Goal: Information Seeking & Learning: Find specific fact

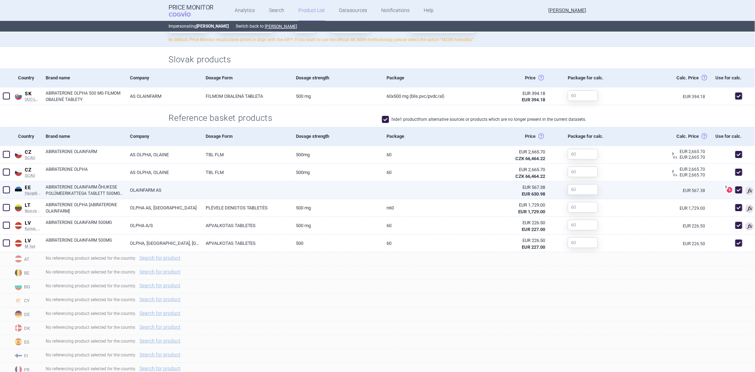
scroll to position [236, 0]
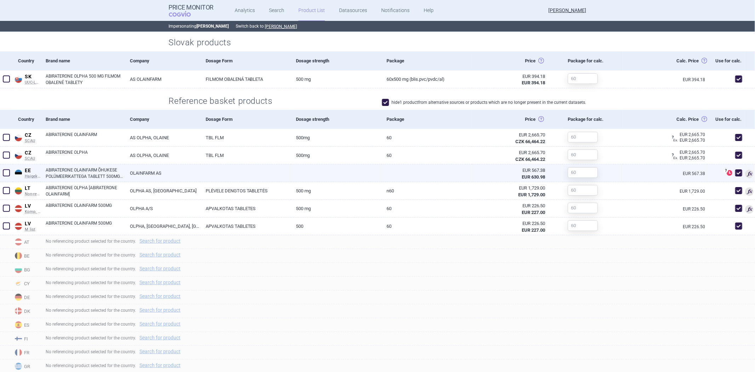
click at [480, 174] on div "EUR 630.98" at bounding box center [511, 177] width 68 height 6
click at [441, 171] on link at bounding box center [427, 170] width 91 height 13
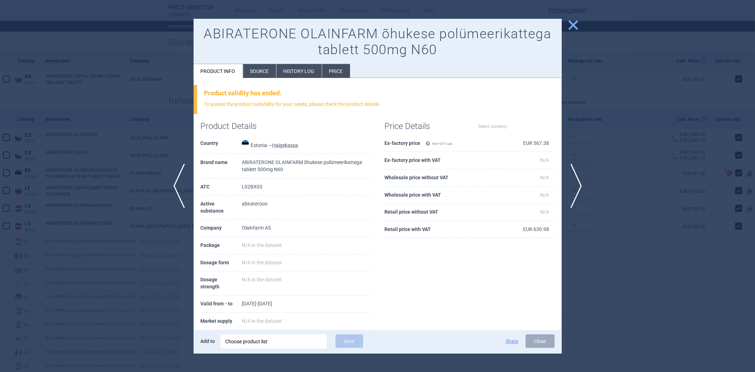
select select "EUR"
click at [277, 72] on li "History log" at bounding box center [299, 71] width 45 height 14
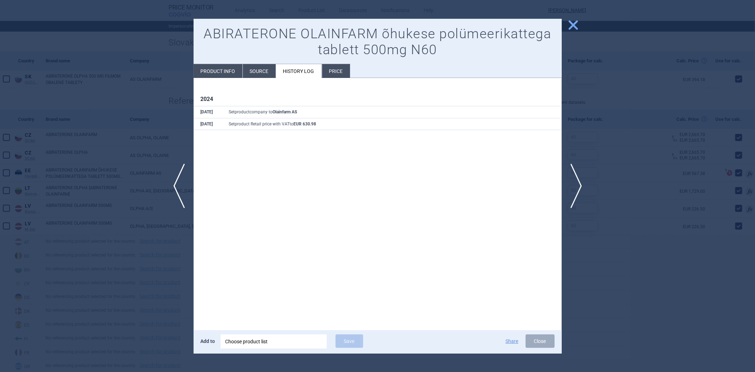
click at [250, 67] on li "Source" at bounding box center [259, 71] width 33 height 14
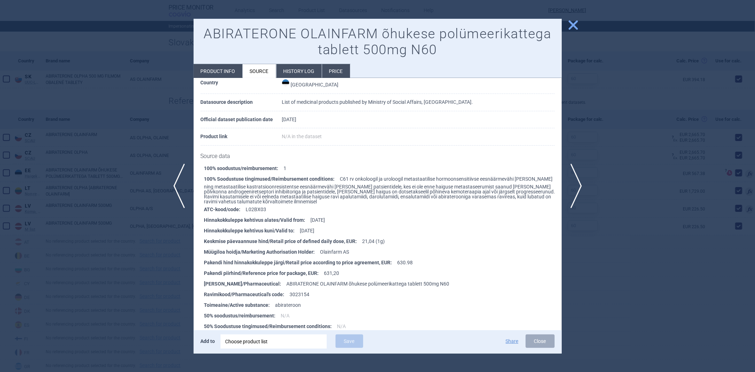
scroll to position [64, 0]
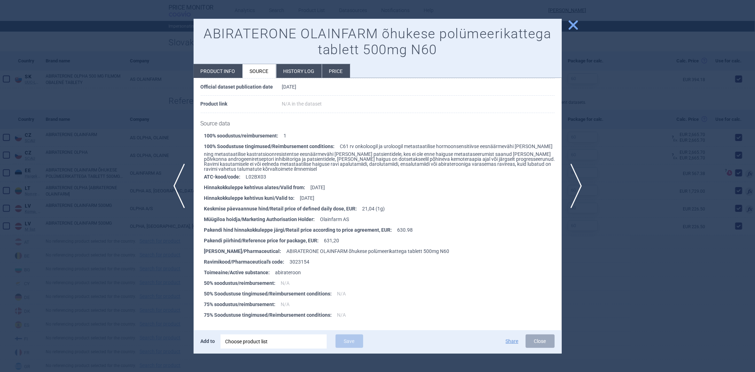
click at [232, 78] on div "ABIRATERONE OLAINFARM õhukese polümeerikattega tablett 500mg N60 Product info S…" at bounding box center [378, 186] width 368 height 335
click at [228, 69] on li "Product info" at bounding box center [218, 71] width 49 height 14
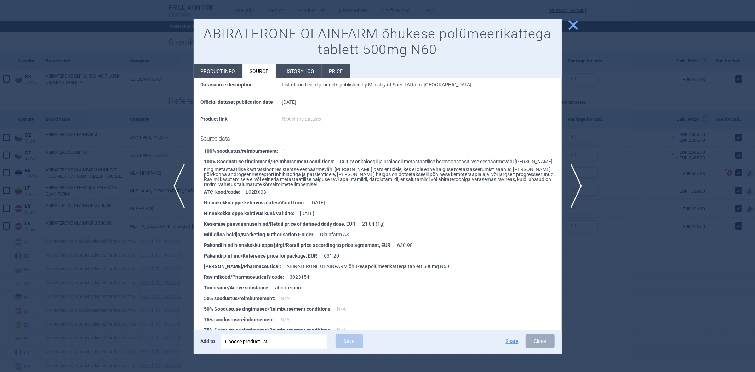
select select "EUR"
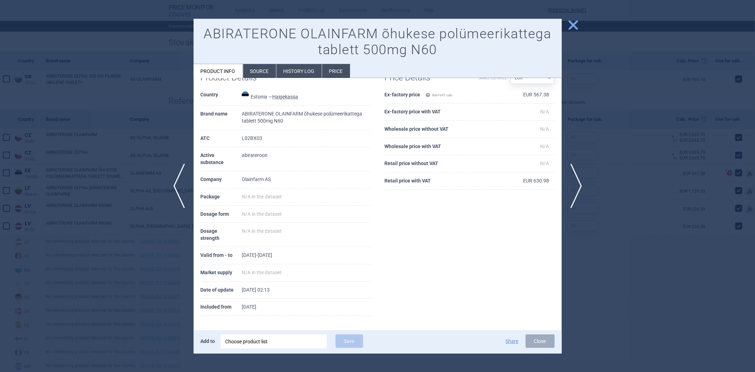
click at [262, 64] on li "Source" at bounding box center [259, 71] width 33 height 14
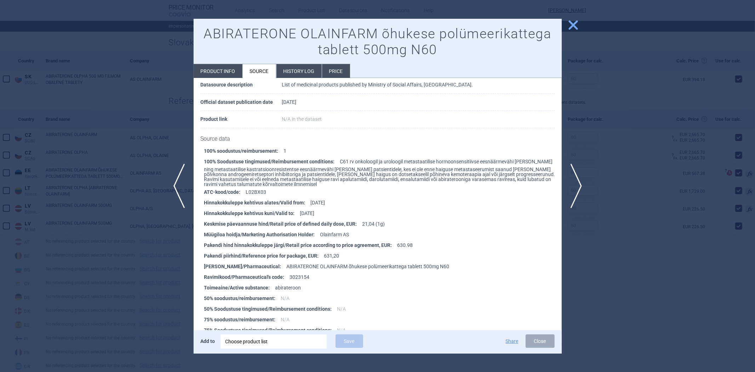
scroll to position [64, 0]
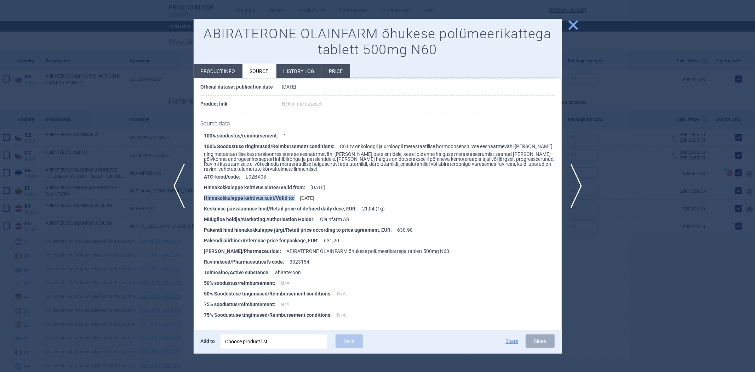
drag, startPoint x: 293, startPoint y: 197, endPoint x: 200, endPoint y: 193, distance: 93.2
click at [200, 193] on div "100% soodustus/reimbursement : 1 100% Soodustuse tingimused/Reimbursement condi…" at bounding box center [378, 226] width 368 height 193
click at [384, 177] on li "ATC-kood/code : L02BX03" at bounding box center [383, 176] width 358 height 11
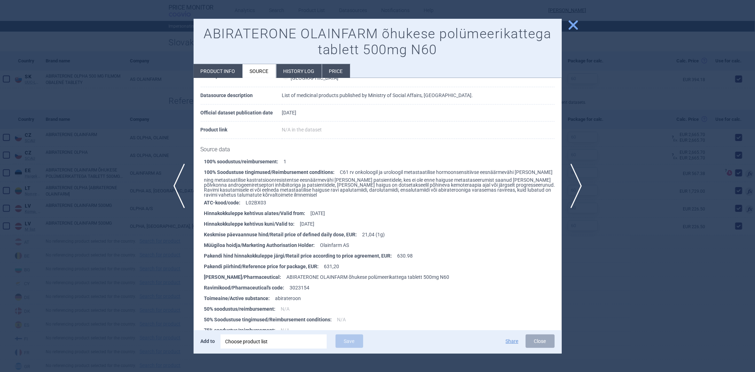
scroll to position [0, 0]
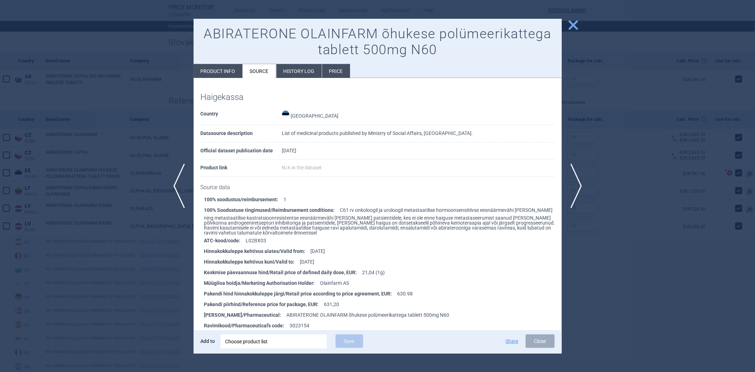
click at [268, 36] on h1 "ABIRATERONE OLAINFARM õhukese polümeerikattega tablett 500mg N60" at bounding box center [378, 42] width 354 height 32
copy h1 "ABIRATERONE"
click at [626, 98] on div at bounding box center [377, 186] width 755 height 372
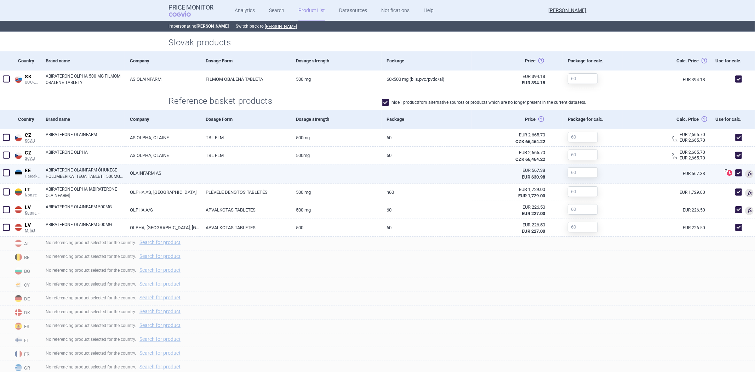
click at [374, 169] on link at bounding box center [336, 170] width 91 height 13
select select "EUR"
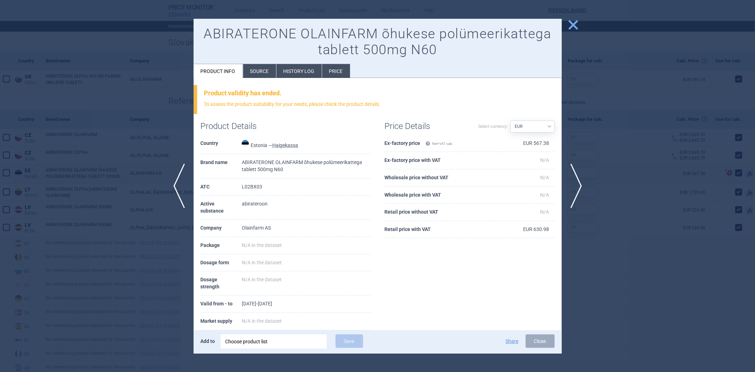
click at [569, 24] on span "close" at bounding box center [573, 25] width 12 height 12
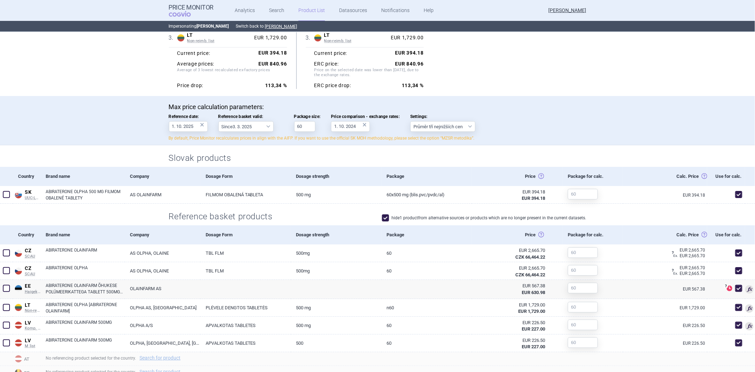
scroll to position [157, 0]
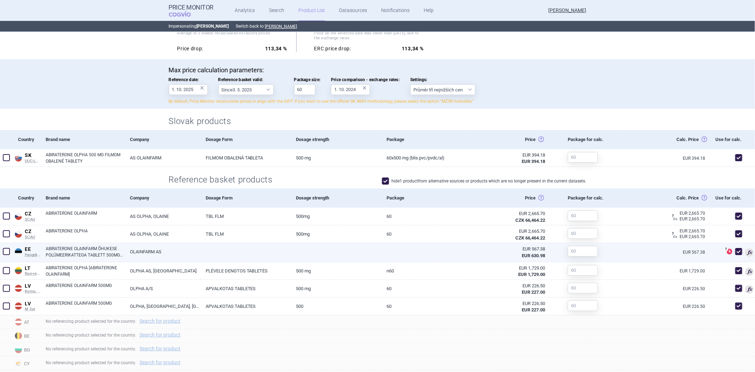
click at [454, 253] on link at bounding box center [427, 249] width 91 height 13
select select "EUR"
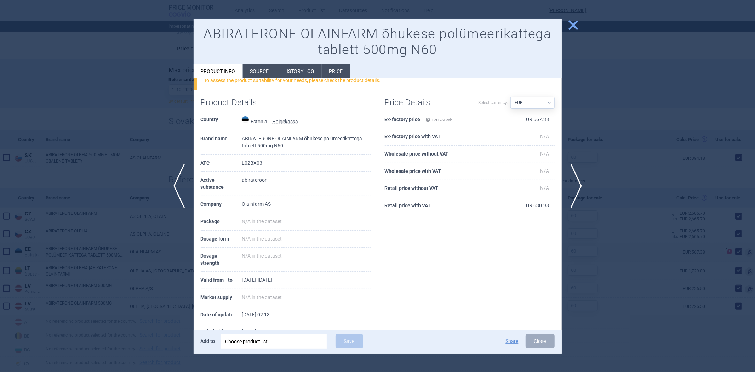
scroll to position [49, 0]
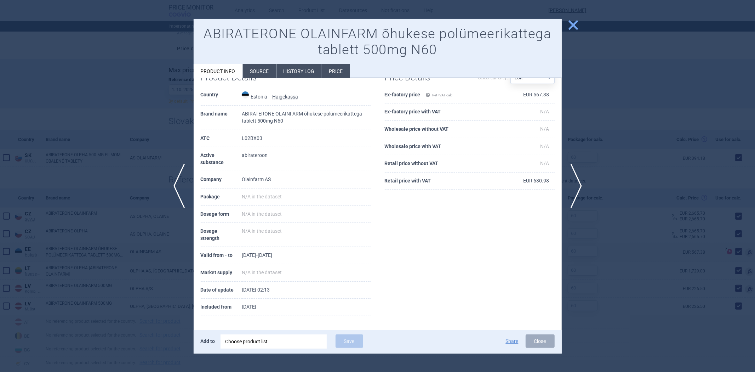
click at [629, 234] on div at bounding box center [377, 186] width 755 height 372
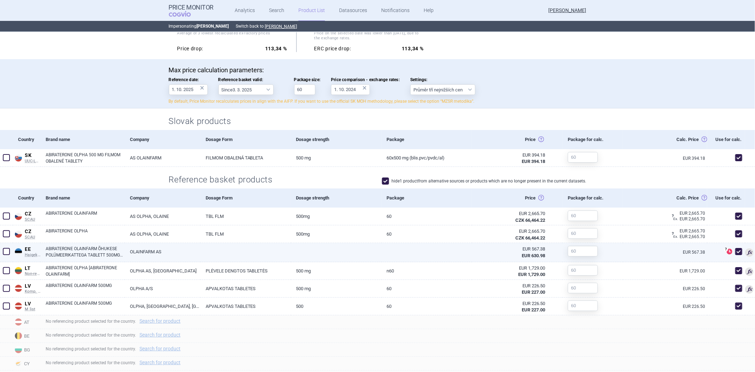
click at [335, 253] on link at bounding box center [336, 249] width 91 height 13
select select "EUR"
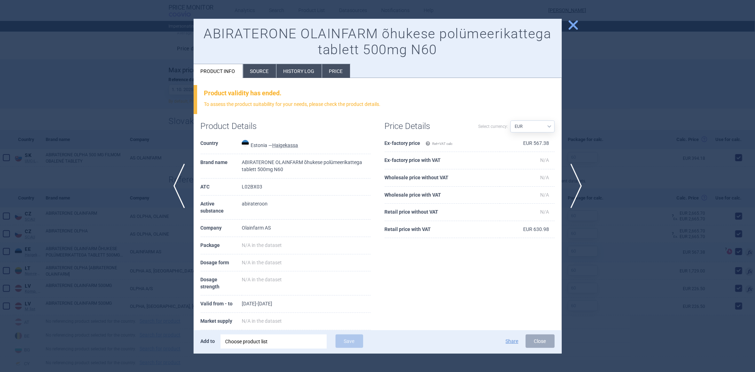
scroll to position [39, 0]
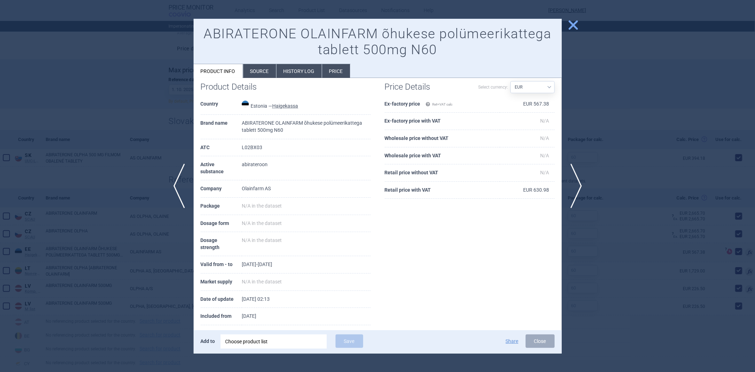
click at [136, 134] on div at bounding box center [377, 186] width 755 height 372
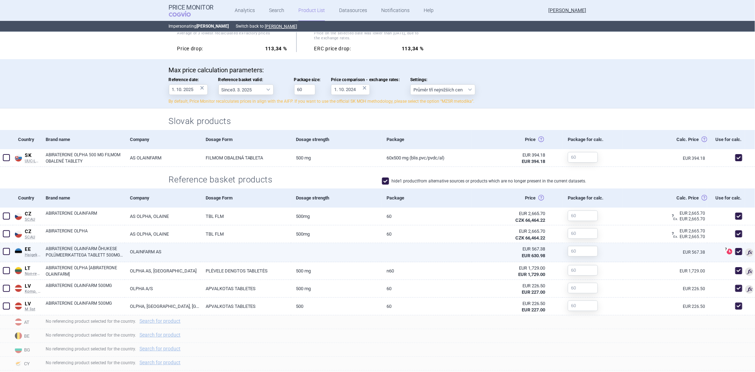
click at [339, 245] on link at bounding box center [336, 249] width 91 height 13
select select "EUR"
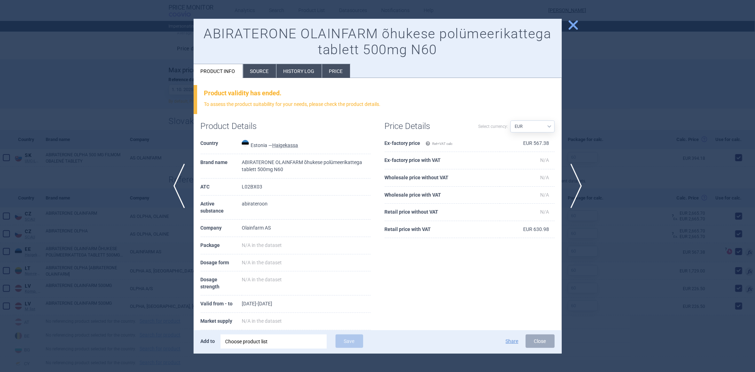
click at [277, 68] on li "History log" at bounding box center [299, 71] width 45 height 14
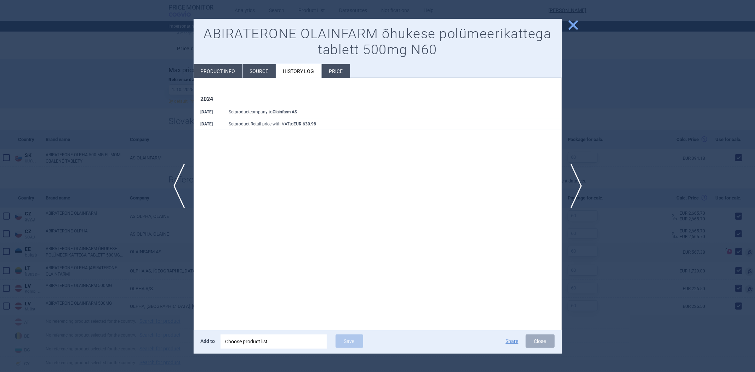
click at [269, 71] on li "Source" at bounding box center [259, 71] width 33 height 14
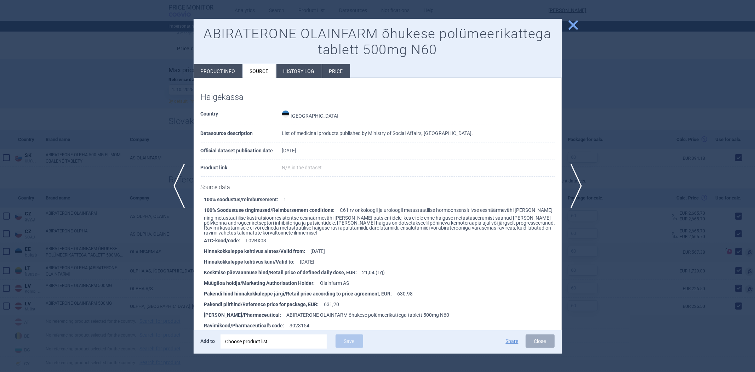
click at [130, 154] on div at bounding box center [377, 186] width 755 height 372
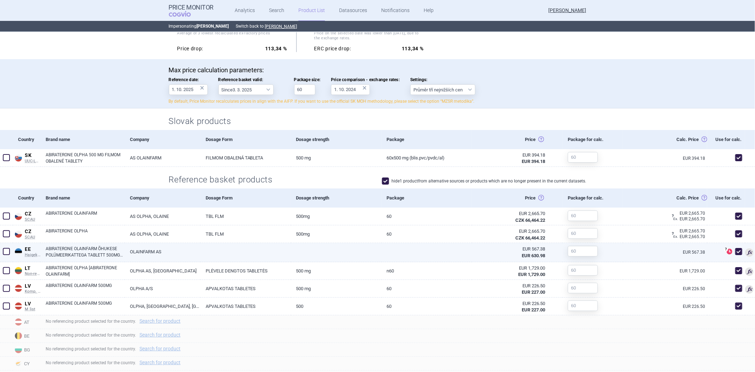
scroll to position [118, 0]
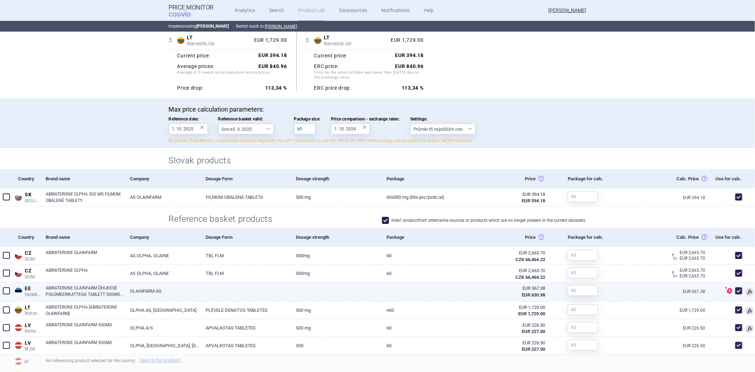
click at [307, 289] on link at bounding box center [336, 288] width 91 height 13
select select "EUR"
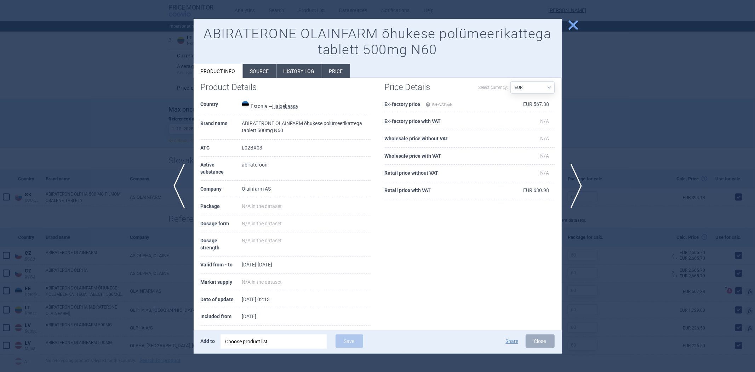
scroll to position [39, 0]
click at [147, 147] on div at bounding box center [377, 186] width 755 height 372
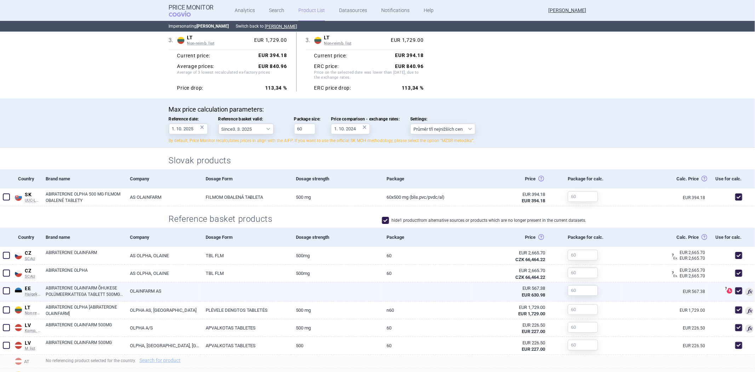
click at [422, 286] on link at bounding box center [427, 288] width 91 height 13
select select "EUR"
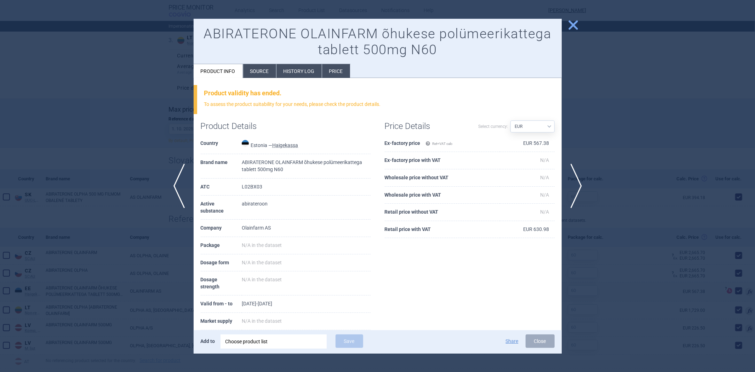
click at [119, 143] on div at bounding box center [377, 186] width 755 height 372
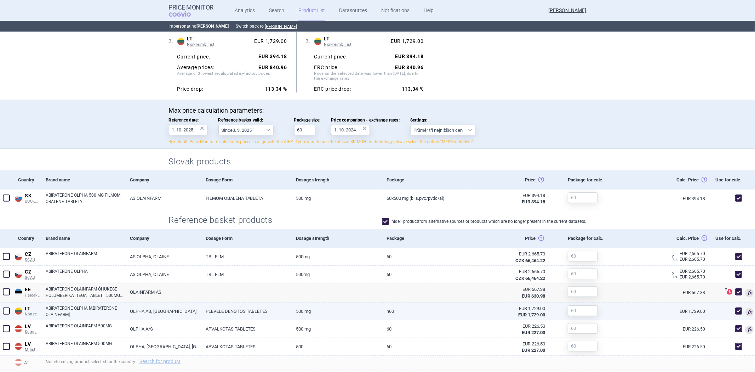
scroll to position [157, 0]
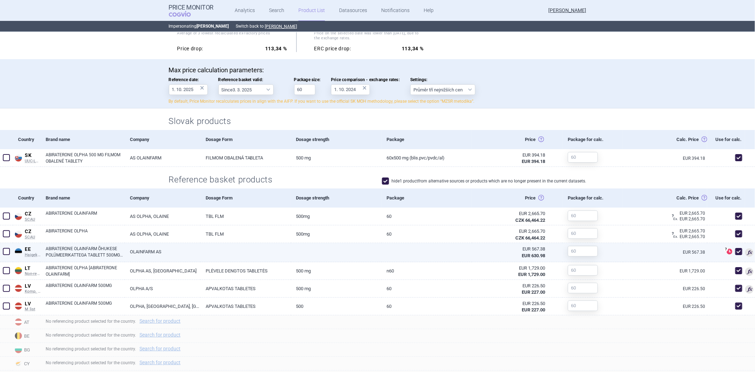
click at [249, 254] on link at bounding box center [245, 249] width 91 height 13
select select "EUR"
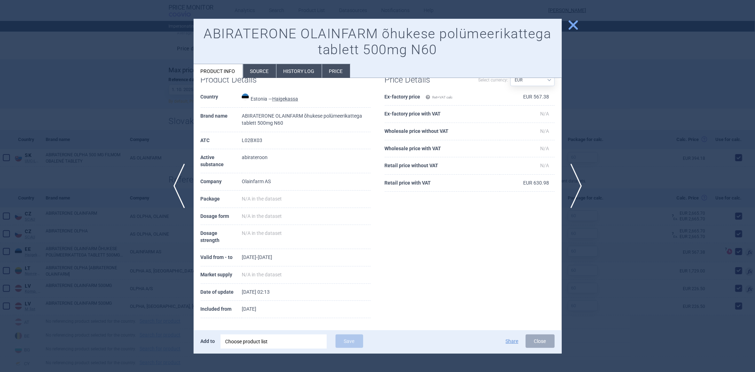
scroll to position [49, 0]
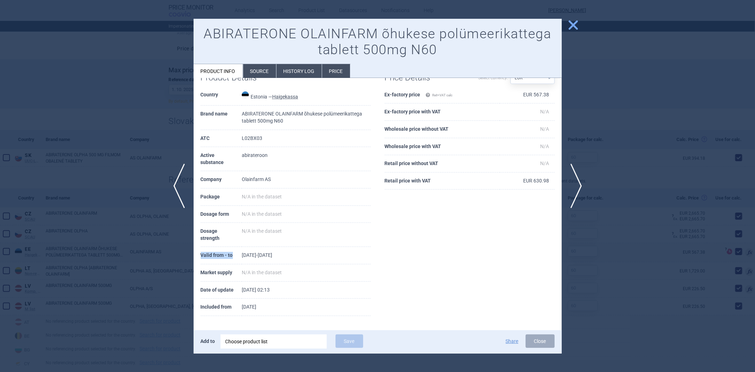
drag, startPoint x: 235, startPoint y: 257, endPoint x: 200, endPoint y: 257, distance: 34.7
click at [201, 257] on th "Valid from - to" at bounding box center [221, 255] width 41 height 17
copy th "Valid from - to"
click at [622, 89] on div at bounding box center [377, 186] width 755 height 372
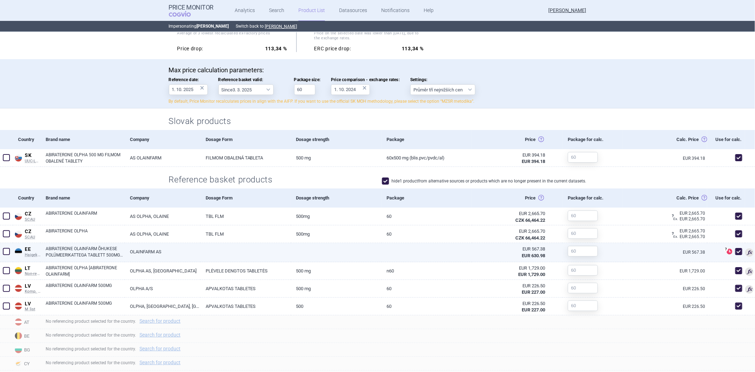
click at [407, 254] on link at bounding box center [427, 249] width 91 height 13
select select "EUR"
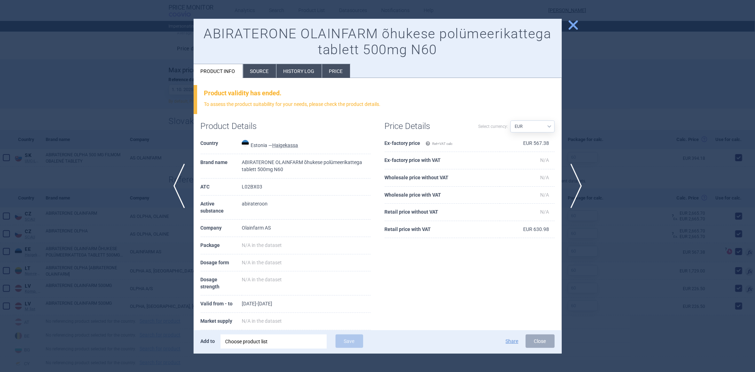
click at [606, 263] on div at bounding box center [377, 186] width 755 height 372
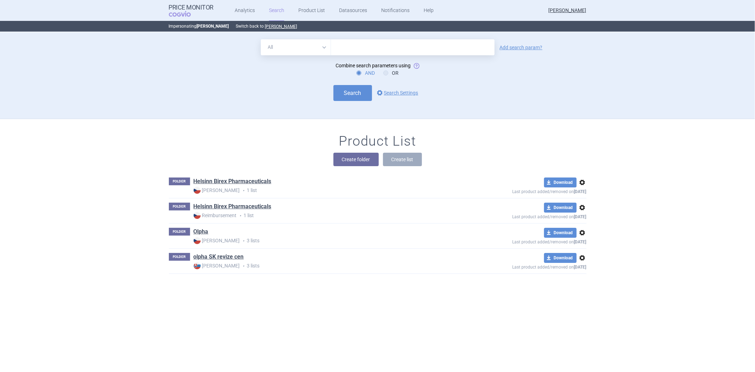
click at [412, 43] on input "text" at bounding box center [413, 47] width 164 height 16
paste input "ABIRATERONE"
type input "ABIRATERONE"
click at [380, 90] on span "options" at bounding box center [380, 93] width 8 height 8
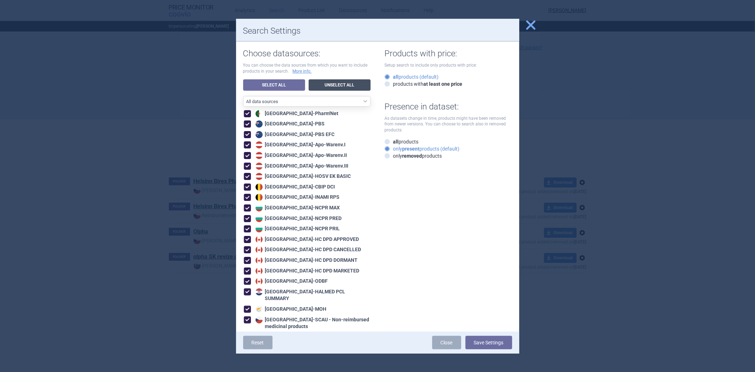
click at [356, 87] on link "Unselect All" at bounding box center [340, 84] width 62 height 11
checkbox input "false"
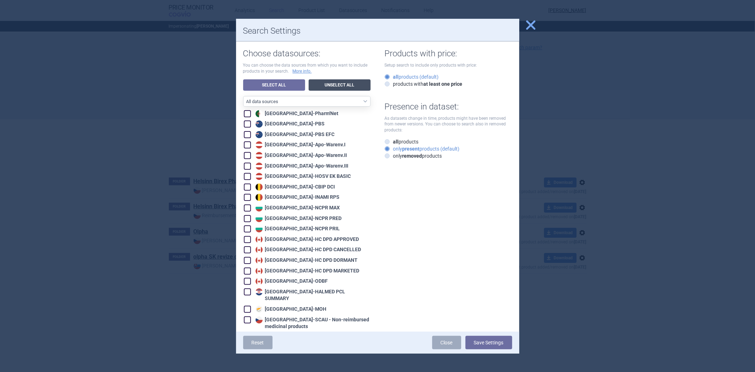
checkbox input "false"
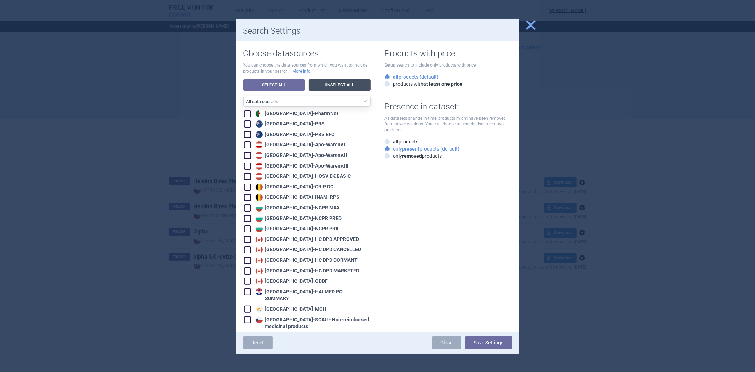
checkbox input "false"
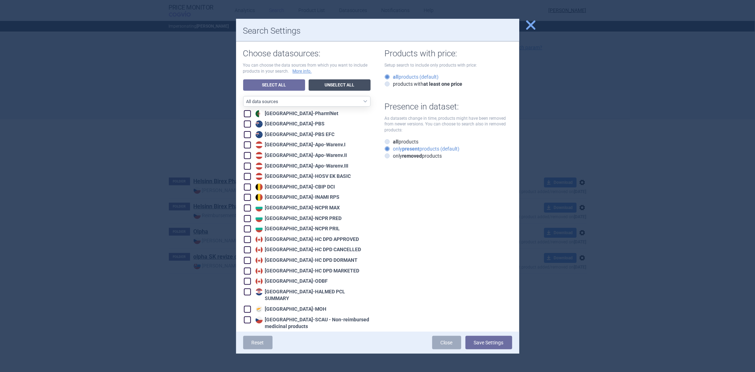
checkbox input "false"
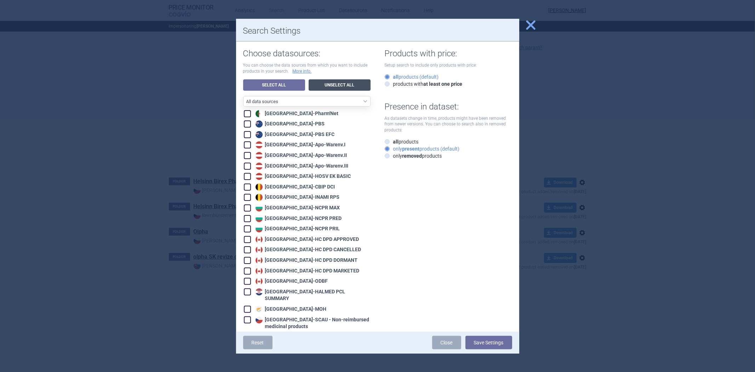
checkbox input "false"
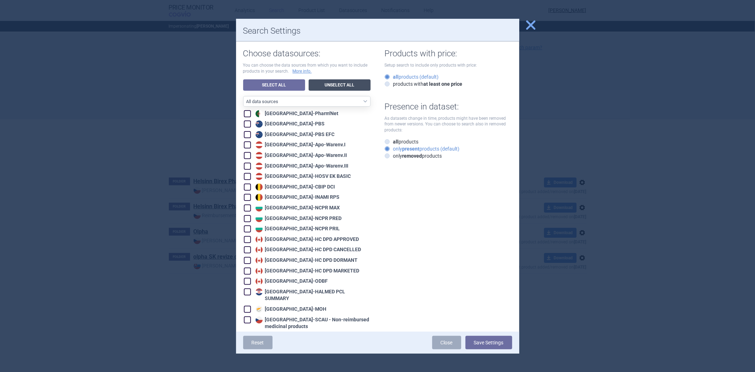
checkbox input "false"
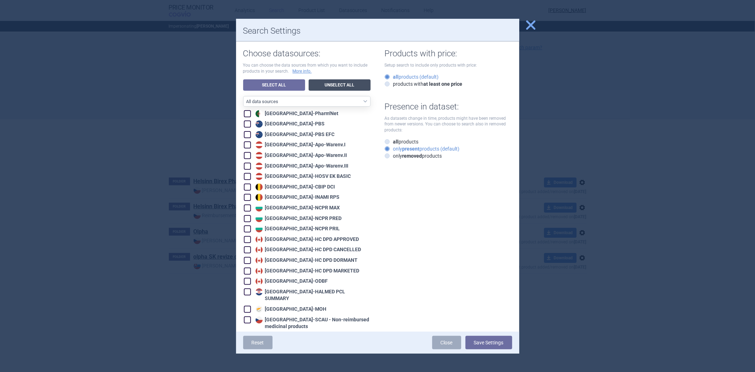
checkbox input "false"
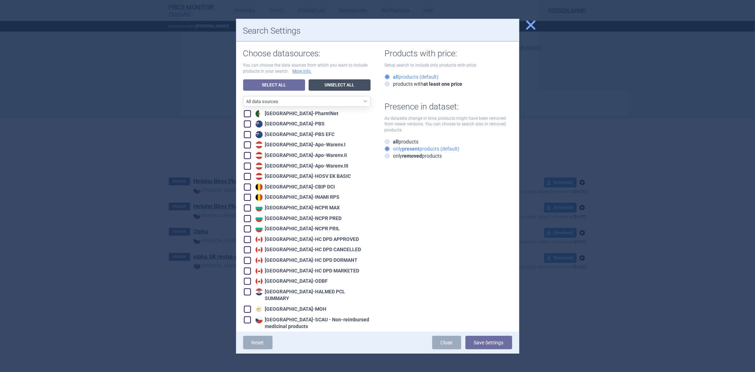
checkbox input "false"
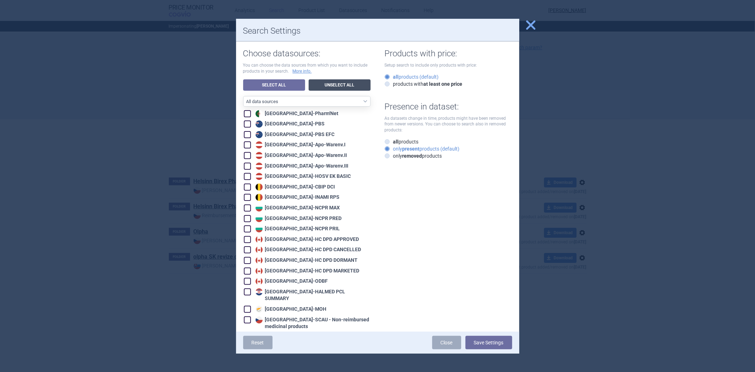
checkbox input "false"
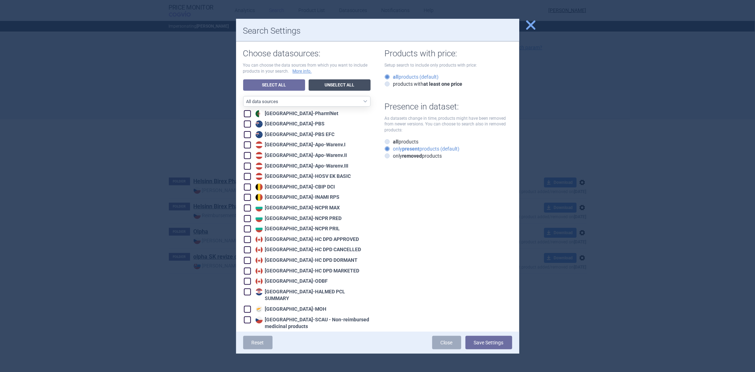
checkbox input "false"
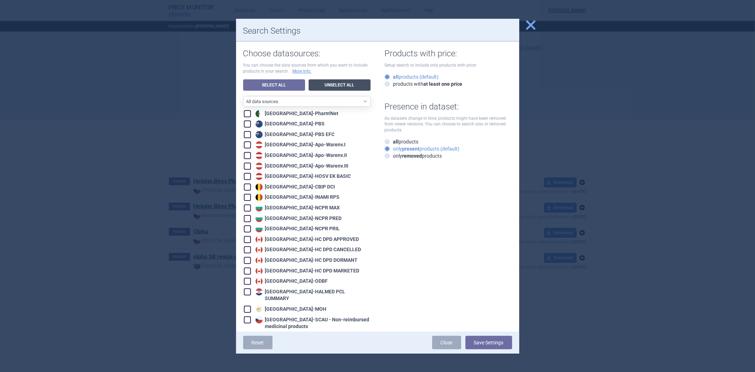
checkbox input "false"
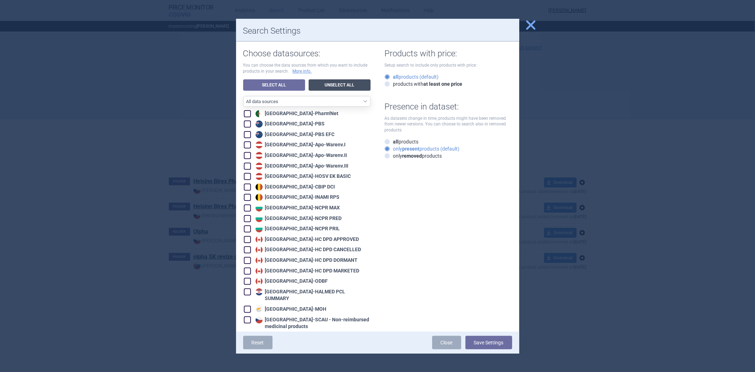
checkbox input "false"
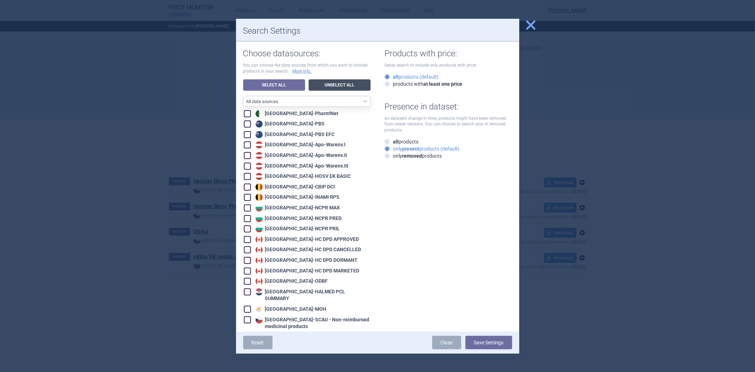
checkbox input "false"
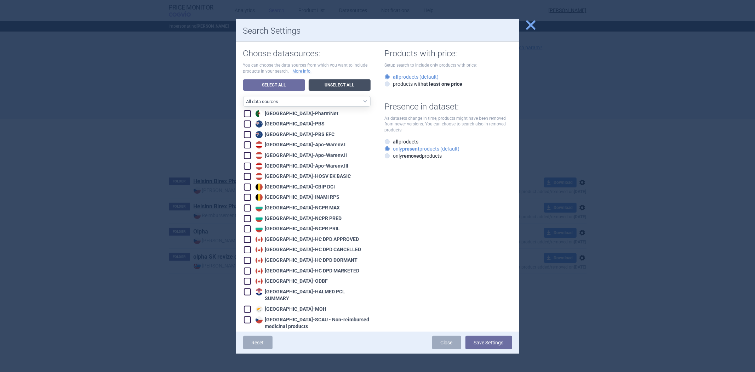
checkbox input "false"
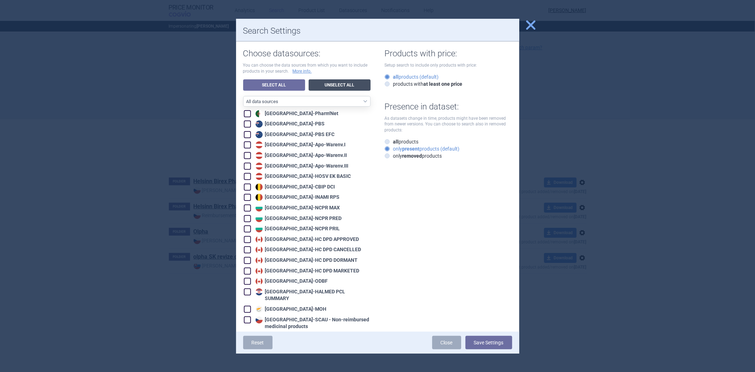
checkbox input "false"
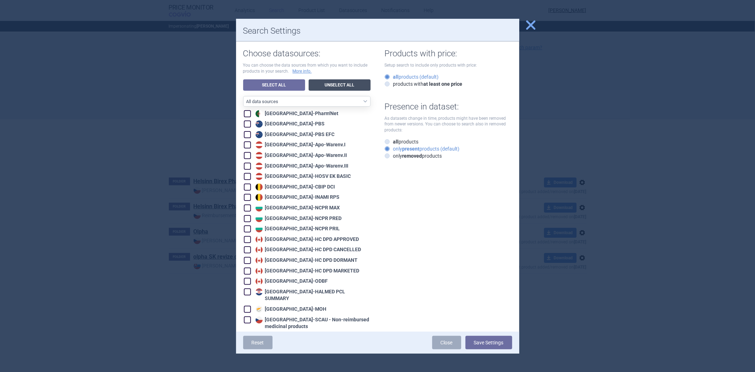
checkbox input "false"
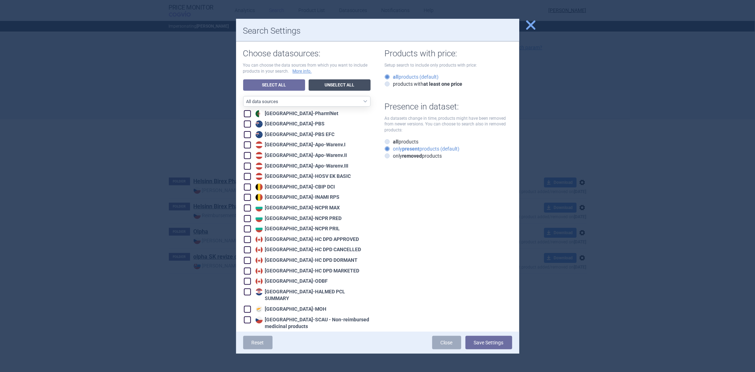
checkbox input "false"
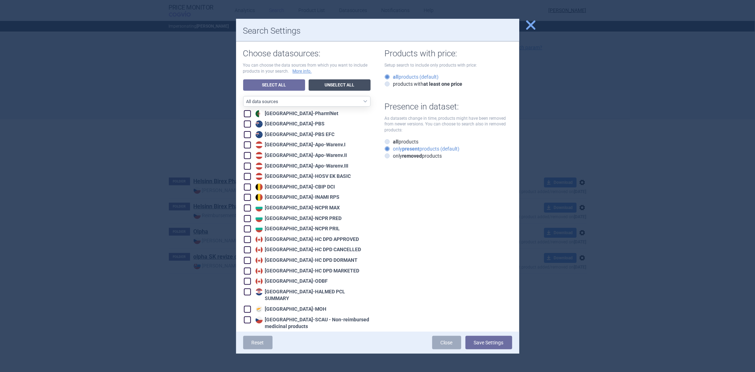
checkbox input "false"
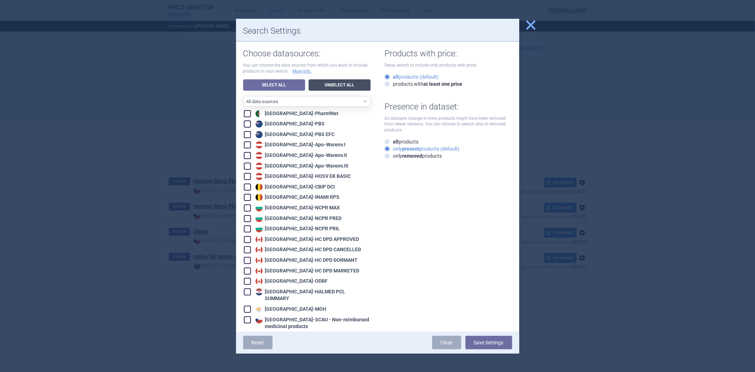
checkbox input "false"
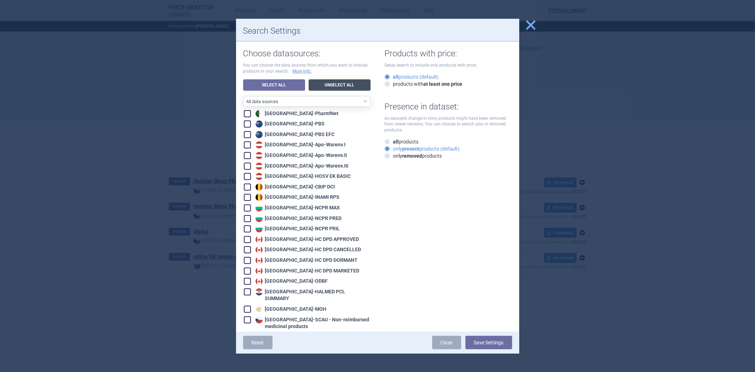
checkbox input "false"
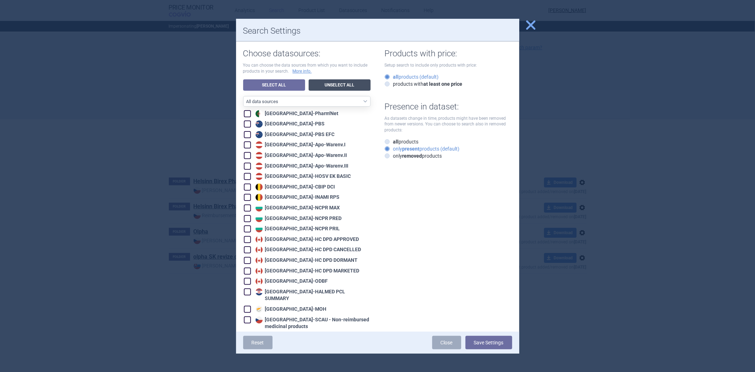
checkbox input "false"
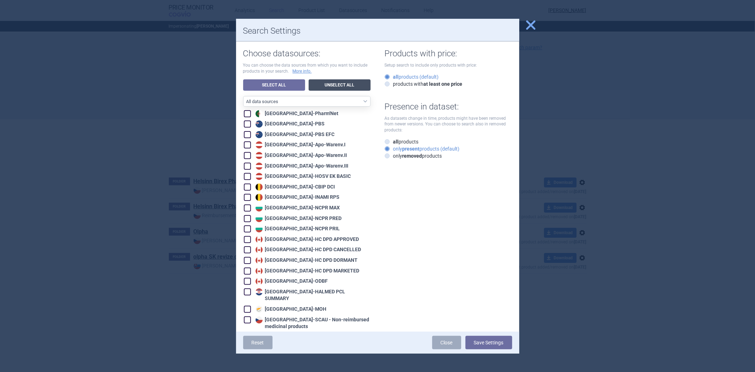
checkbox input "false"
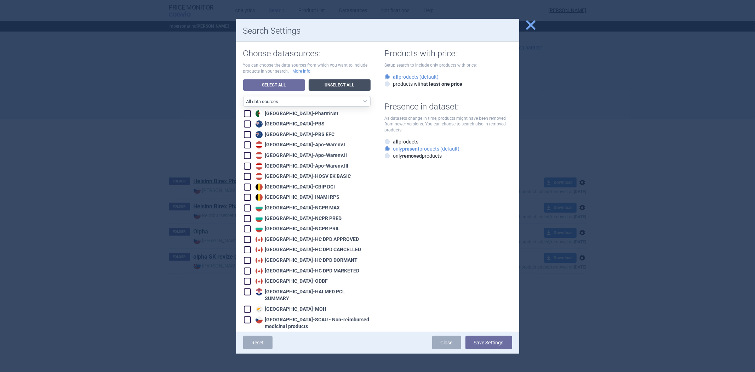
checkbox input "false"
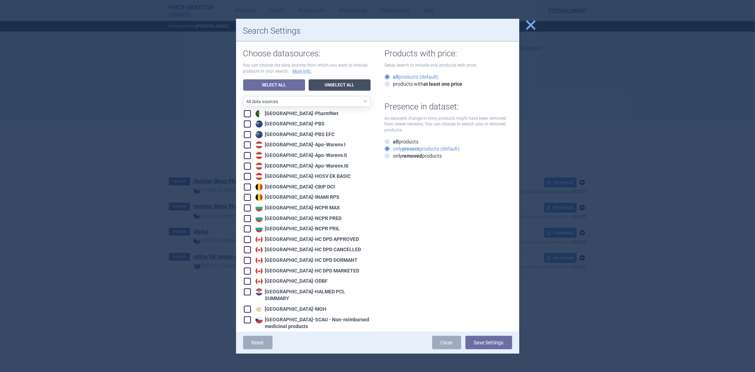
checkbox input "false"
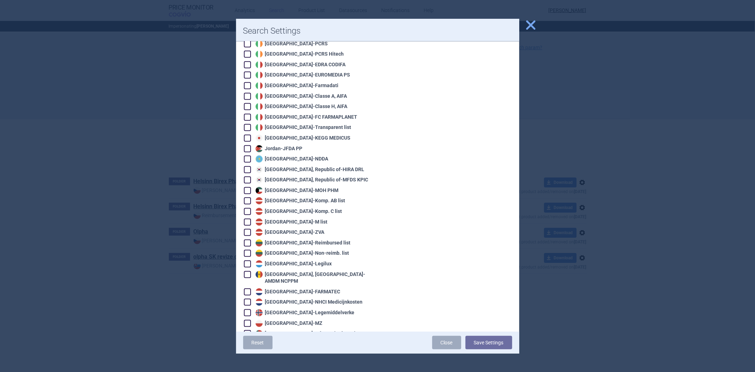
scroll to position [262, 0]
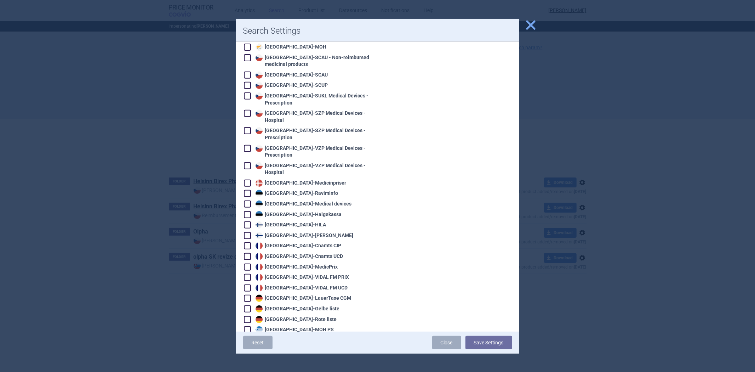
click at [294, 211] on div "Estonia - Haigekassa" at bounding box center [298, 214] width 88 height 7
checkbox input "true"
click at [479, 337] on button "Save Settings" at bounding box center [489, 342] width 47 height 13
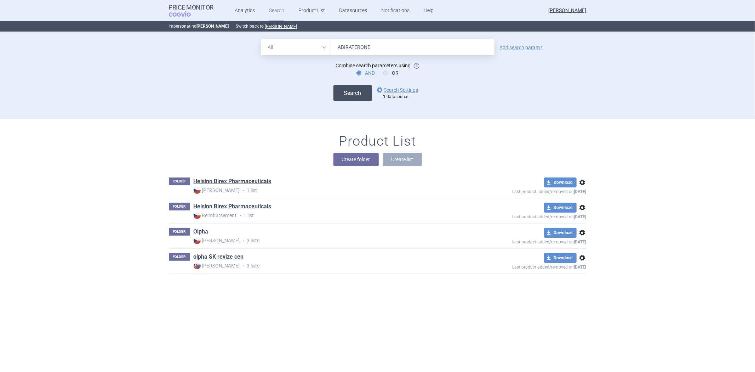
click at [348, 89] on button "Search" at bounding box center [353, 93] width 39 height 16
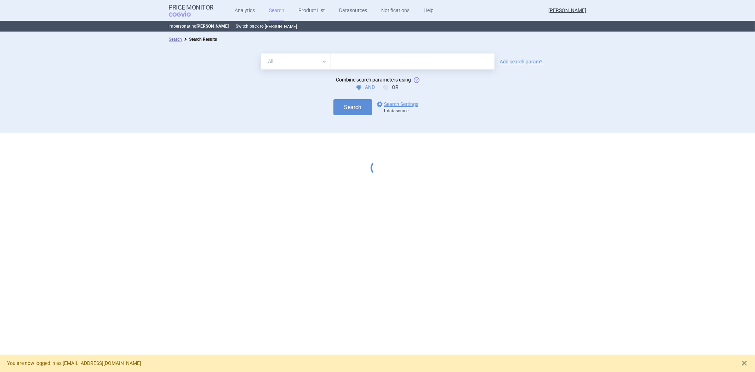
drag, startPoint x: 0, startPoint y: 0, endPoint x: 274, endPoint y: 29, distance: 276.0
click at [274, 29] on button "[PERSON_NAME]" at bounding box center [281, 27] width 32 height 6
